Goal: Information Seeking & Learning: Find specific fact

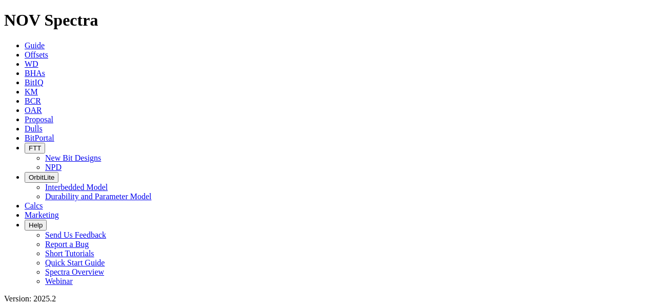
click at [48, 50] on span "Offsets" at bounding box center [37, 54] width 24 height 9
radio input "true"
radio input "false"
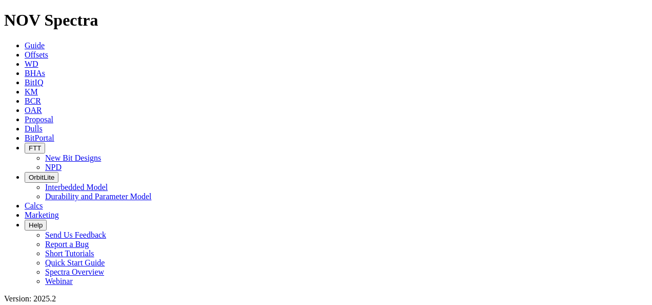
scroll to position [154, 0]
type input "9"
paste input "Jinqian13"
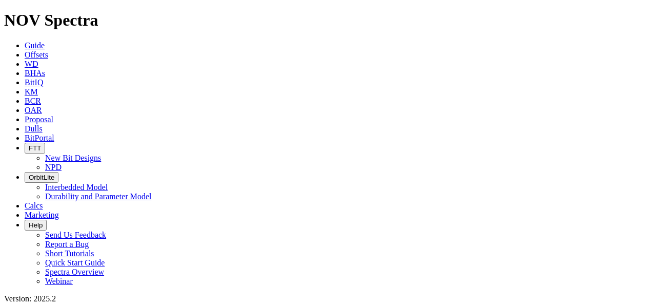
type input "Jinqian13"
radio input "false"
radio input "true"
